Goal: Navigation & Orientation: Find specific page/section

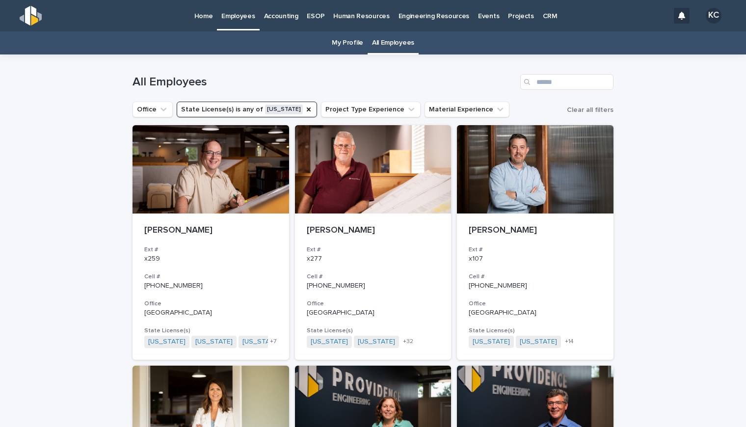
click at [510, 14] on p "Projects" at bounding box center [521, 10] width 26 height 21
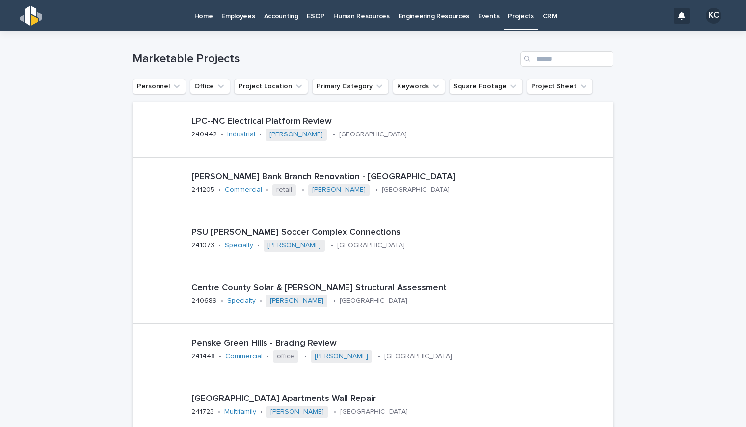
click at [205, 16] on p "Home" at bounding box center [203, 10] width 19 height 21
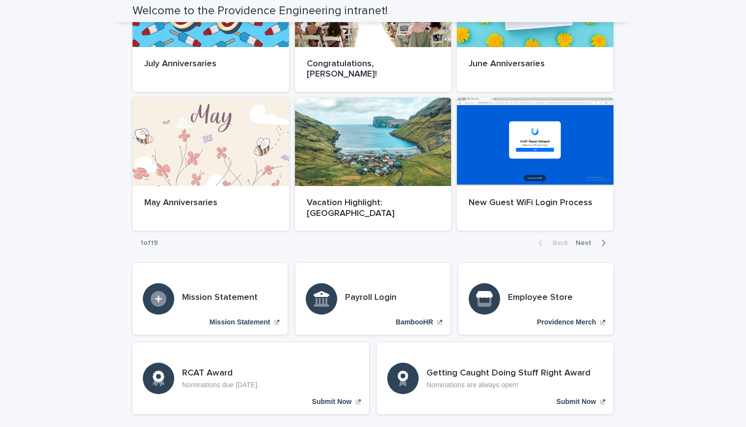
scroll to position [567, 0]
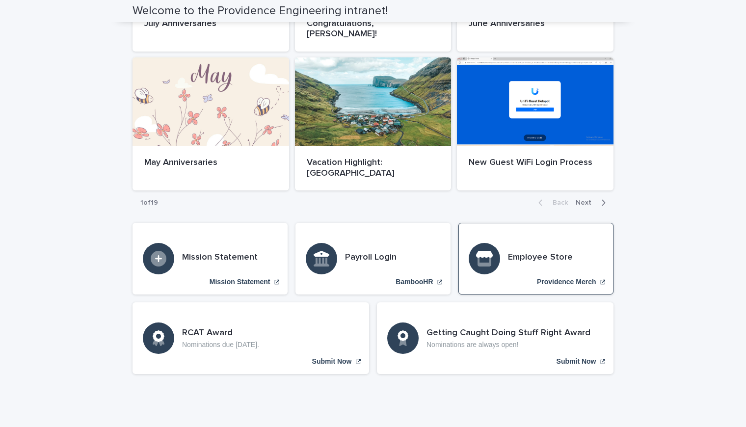
click at [513, 252] on h3 "Employee Store" at bounding box center [540, 257] width 65 height 11
